Goal: Task Accomplishment & Management: Use online tool/utility

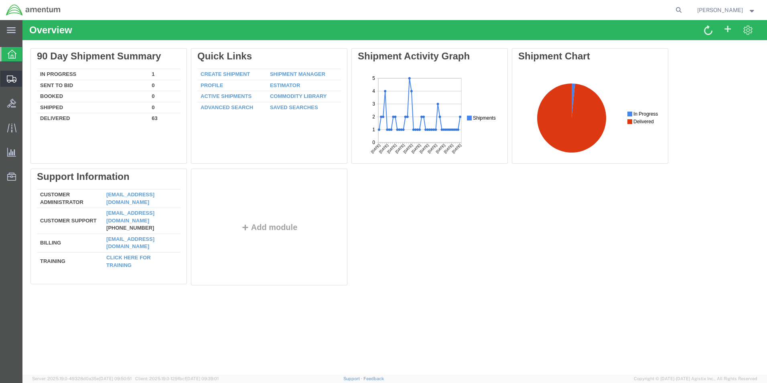
click at [28, 78] on span "Shipments" at bounding box center [25, 79] width 6 height 16
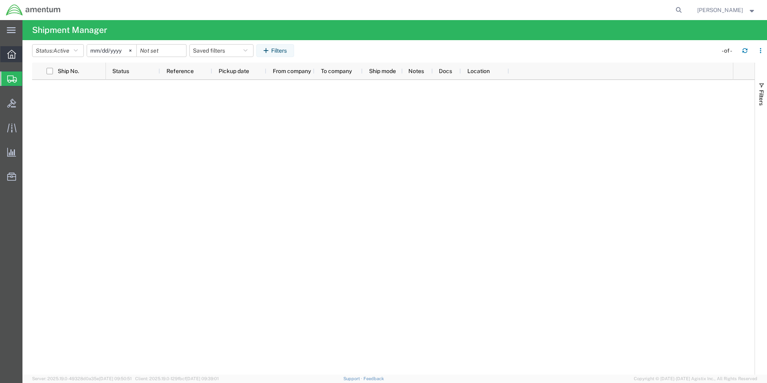
click at [13, 54] on icon at bounding box center [11, 54] width 9 height 9
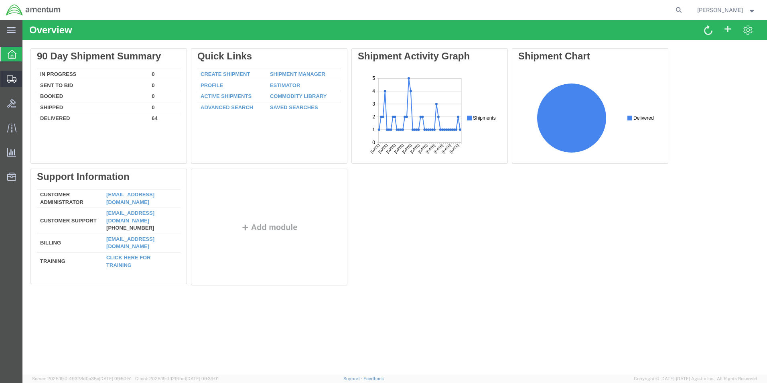
click at [28, 79] on span "Shipments" at bounding box center [25, 79] width 6 height 16
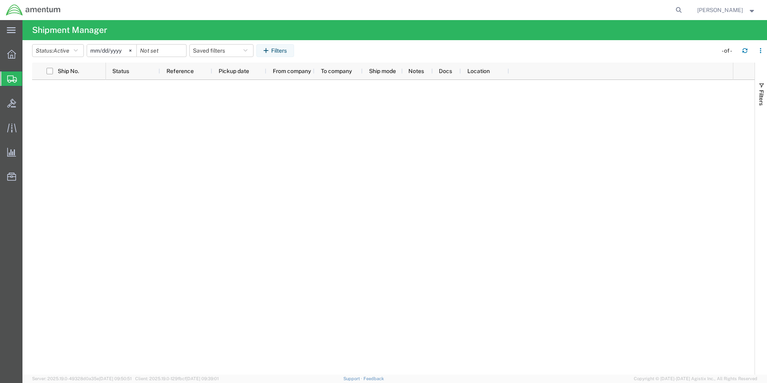
click at [28, 78] on span "Shipments" at bounding box center [25, 79] width 6 height 16
click at [11, 53] on icon at bounding box center [11, 54] width 9 height 9
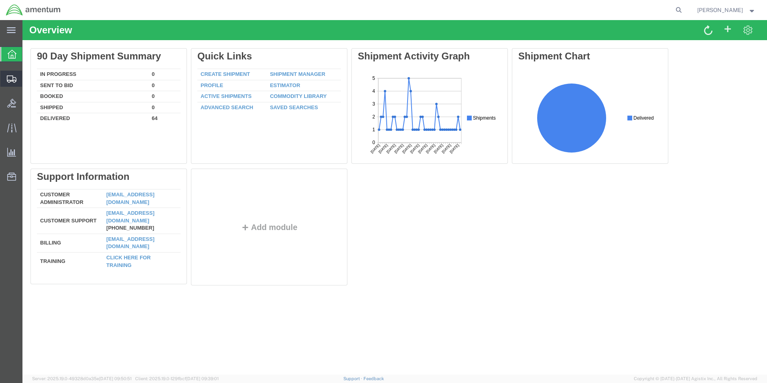
click at [28, 77] on span "Shipments" at bounding box center [25, 79] width 6 height 16
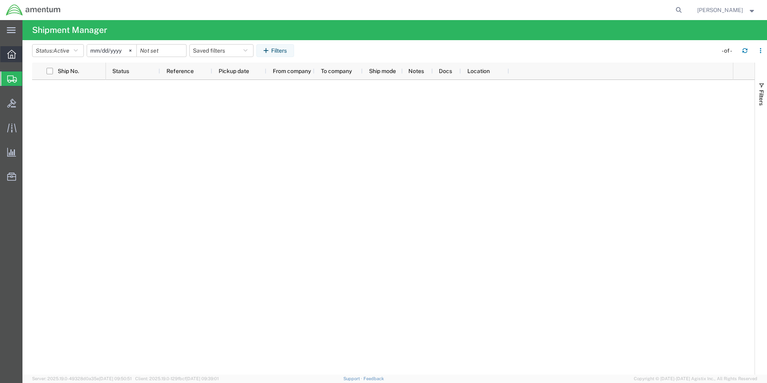
click at [10, 55] on icon at bounding box center [11, 54] width 9 height 9
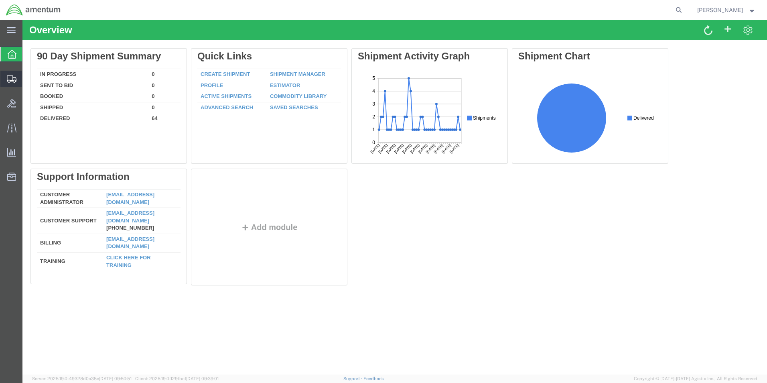
click at [28, 79] on span "Shipments" at bounding box center [25, 79] width 6 height 16
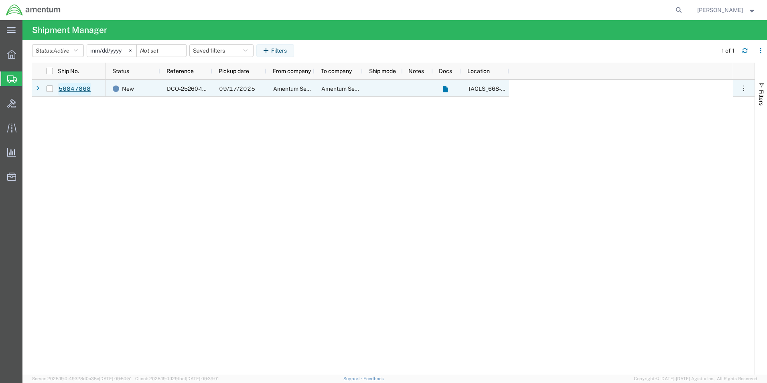
click at [73, 89] on link "56847868" at bounding box center [74, 89] width 33 height 13
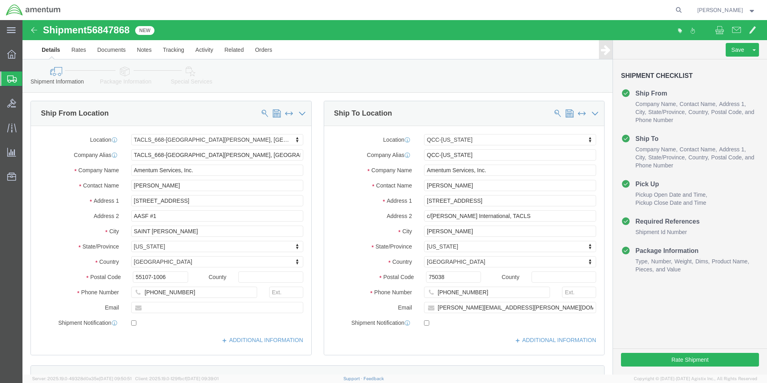
select select "42734"
select select "42668"
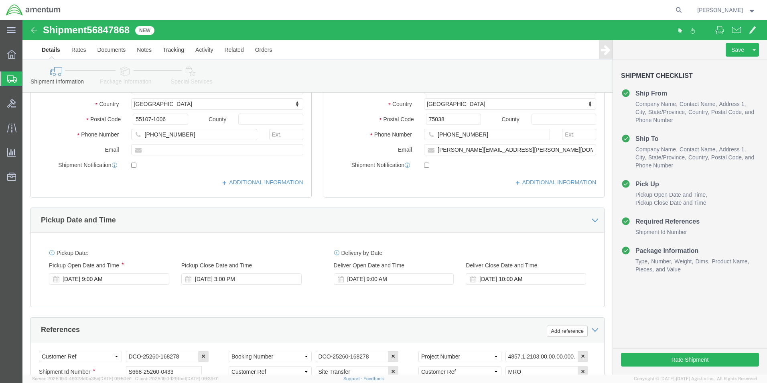
scroll to position [160, 0]
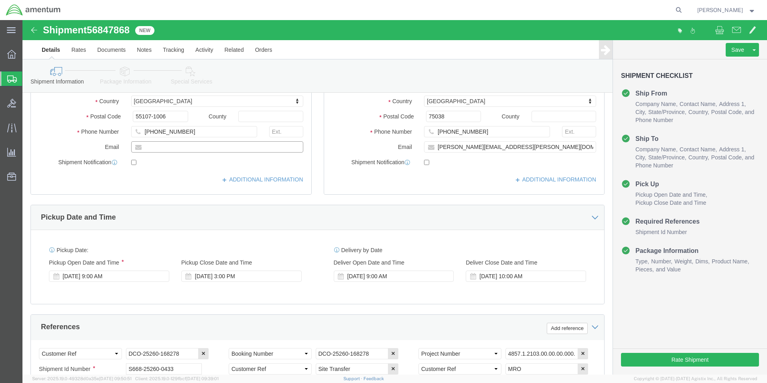
click input "text"
type input "[PERSON_NAME][EMAIL_ADDRESS][PERSON_NAME][DOMAIN_NAME]"
checkbox input "true"
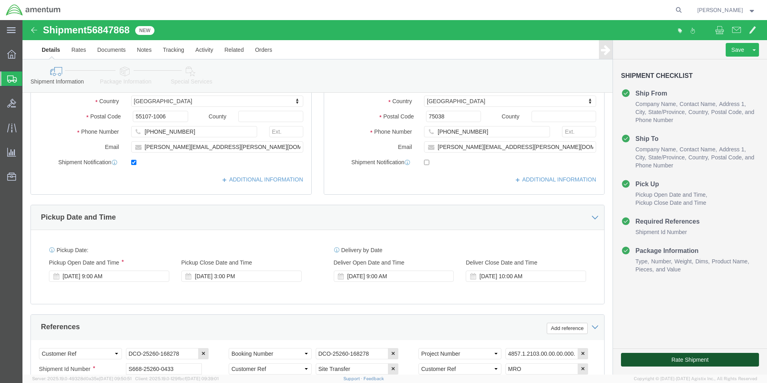
click button "Rate Shipment"
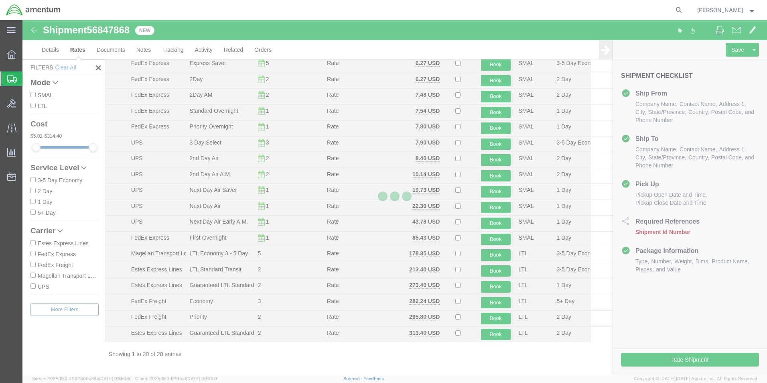
scroll to position [65, 0]
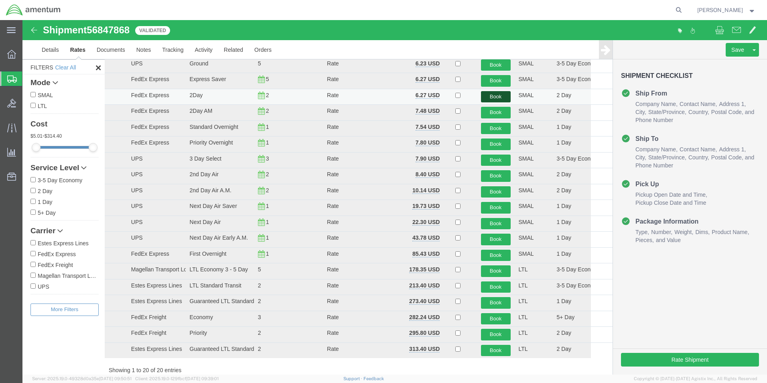
click at [491, 95] on button "Book" at bounding box center [496, 97] width 30 height 12
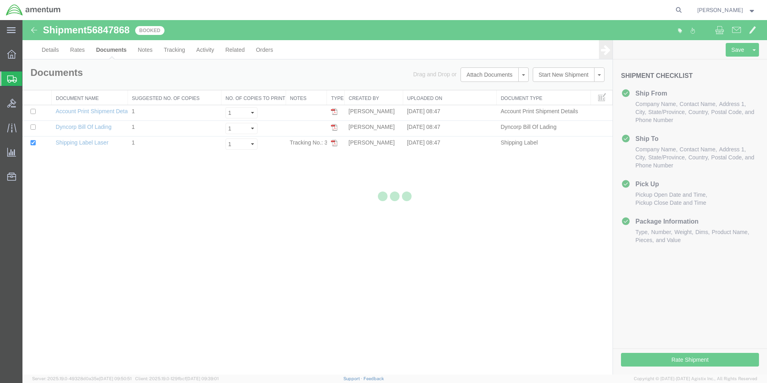
scroll to position [0, 0]
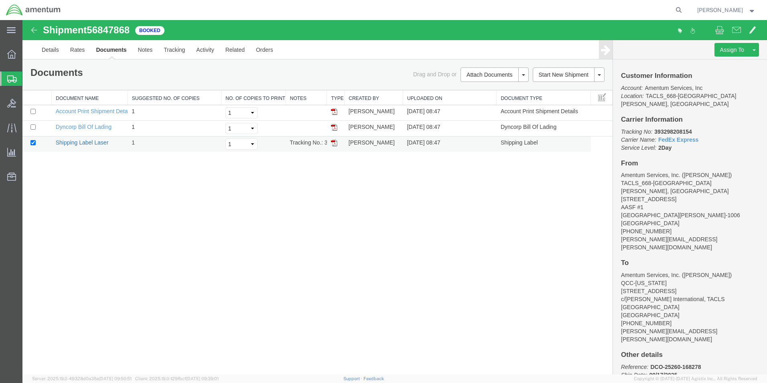
click at [82, 142] on link "Shipping Label Laser" at bounding box center [82, 142] width 53 height 6
